Goal: Task Accomplishment & Management: Use online tool/utility

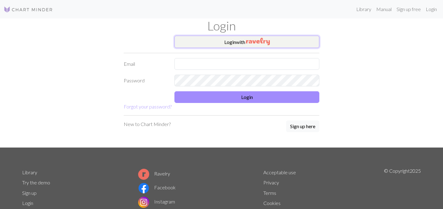
click at [223, 39] on button "Login with" at bounding box center [247, 42] width 145 height 12
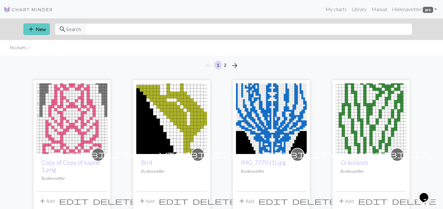
click at [38, 29] on button "add New" at bounding box center [36, 29] width 26 height 12
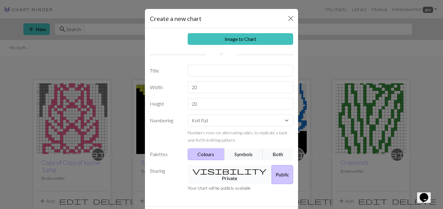
click at [225, 174] on button "visibility Private" at bounding box center [230, 174] width 85 height 19
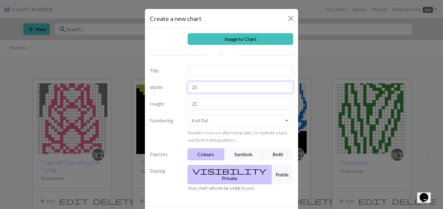
click at [208, 89] on input "20" at bounding box center [241, 88] width 106 height 12
type input "2"
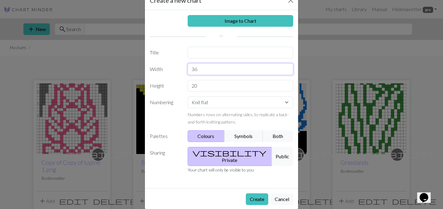
scroll to position [21, 0]
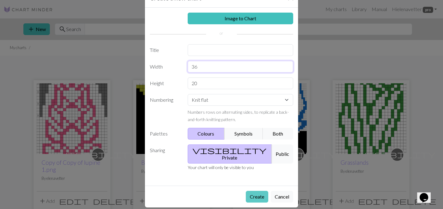
type input "36"
click at [252, 191] on button "Create" at bounding box center [257, 197] width 22 height 12
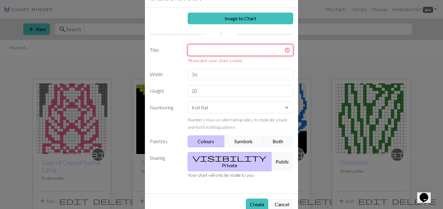
click at [251, 50] on input "text" at bounding box center [241, 50] width 106 height 12
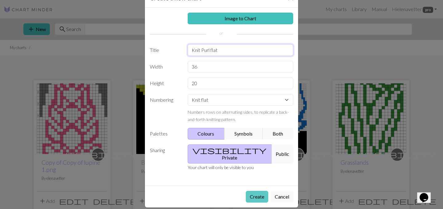
type input "Knit Purl flat"
click at [261, 193] on button "Create" at bounding box center [257, 197] width 22 height 12
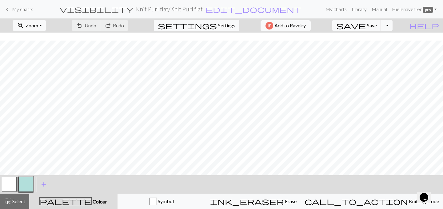
scroll to position [8, 0]
click at [96, 26] on span "Undo" at bounding box center [91, 25] width 12 height 6
click at [17, 204] on div "highlight_alt Select Select" at bounding box center [14, 201] width 21 height 7
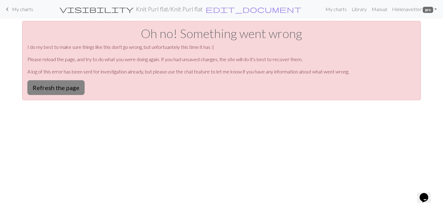
click at [77, 86] on button "Refresh the page" at bounding box center [55, 87] width 57 height 15
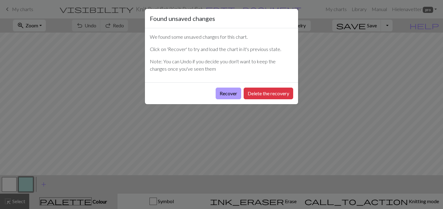
click at [231, 95] on button "Recover" at bounding box center [229, 94] width 26 height 12
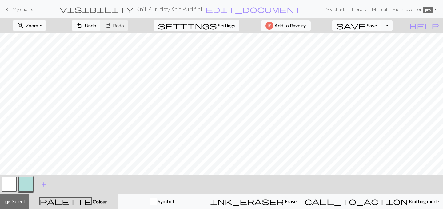
click at [366, 21] on span "save" at bounding box center [351, 25] width 30 height 9
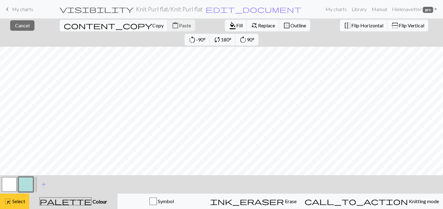
click at [18, 204] on span "Select" at bounding box center [18, 202] width 14 height 6
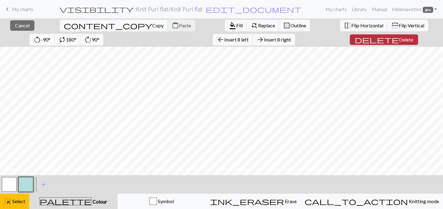
click at [355, 40] on span "delete" at bounding box center [377, 39] width 44 height 9
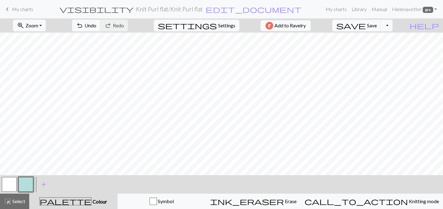
scroll to position [8, 0]
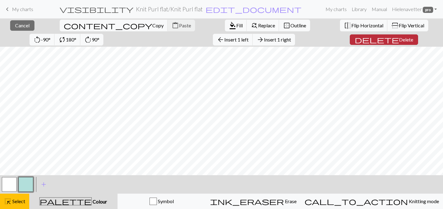
click at [355, 37] on span "delete" at bounding box center [377, 39] width 44 height 9
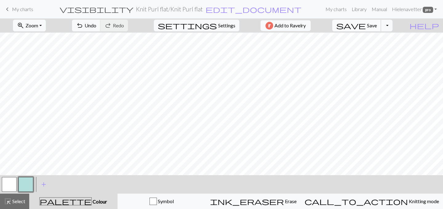
click at [366, 24] on span "save" at bounding box center [351, 25] width 30 height 9
click at [4, 187] on button "button" at bounding box center [9, 184] width 15 height 15
click at [29, 182] on button "button" at bounding box center [25, 184] width 15 height 15
click at [96, 26] on span "Undo" at bounding box center [91, 25] width 12 height 6
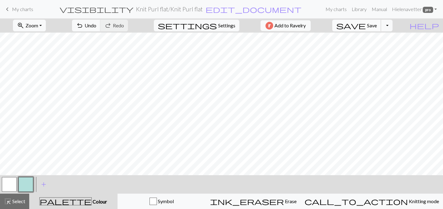
click at [366, 27] on span "save" at bounding box center [351, 25] width 30 height 9
